Goal: Information Seeking & Learning: Learn about a topic

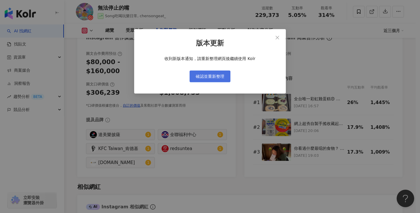
click at [227, 79] on button "確認並重新整理" at bounding box center [210, 77] width 41 height 12
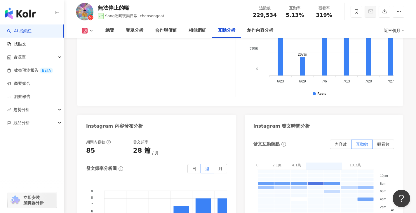
scroll to position [1407, 0]
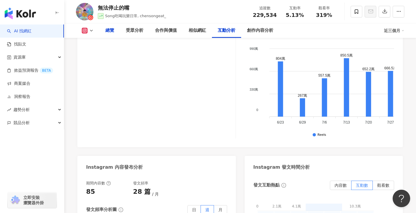
click at [111, 29] on div "總覽" at bounding box center [109, 30] width 9 height 7
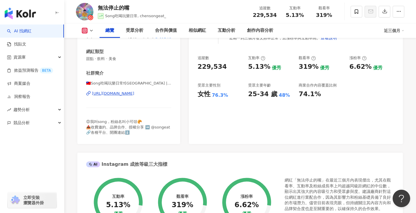
scroll to position [474, 0]
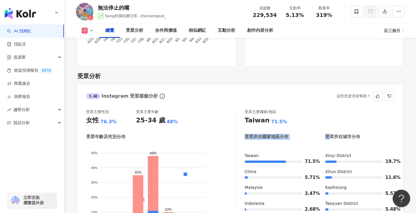
drag, startPoint x: 328, startPoint y: 123, endPoint x: 357, endPoint y: 112, distance: 30.5
click at [357, 112] on div "受眾主要國家/地區 Taiwan 71.5% 受眾所在國家地區分布 受眾所在城市分布 Taiwan 71.5% China 5.71% Malaysia 3.…" at bounding box center [319, 175] width 149 height 132
click at [339, 134] on div "受眾所在城市分布" at bounding box center [342, 137] width 35 height 6
drag, startPoint x: 328, startPoint y: 128, endPoint x: 360, endPoint y: 130, distance: 32.2
click at [360, 134] on div "受眾所在城市分布" at bounding box center [342, 137] width 35 height 6
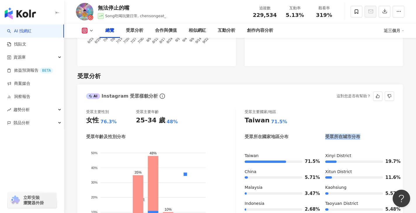
copy div "受眾所在城市分布"
click at [377, 118] on div "受眾主要國家/地區 Taiwan 71.5% 受眾所在國家地區分布 受眾所在城市分布 Taiwan 71.5% China 5.71% Malaysia 3.…" at bounding box center [319, 175] width 149 height 132
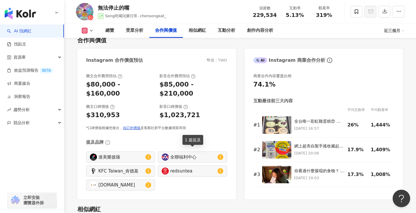
scroll to position [824, 0]
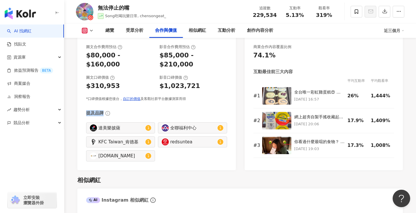
drag, startPoint x: 86, startPoint y: 97, endPoint x: 102, endPoint y: 99, distance: 16.1
click at [102, 110] on div "提及品牌" at bounding box center [95, 113] width 18 height 6
copy div "提及品牌"
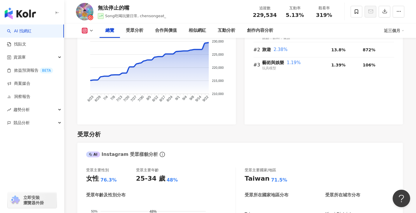
scroll to position [357, 0]
